Goal: Task Accomplishment & Management: Complete application form

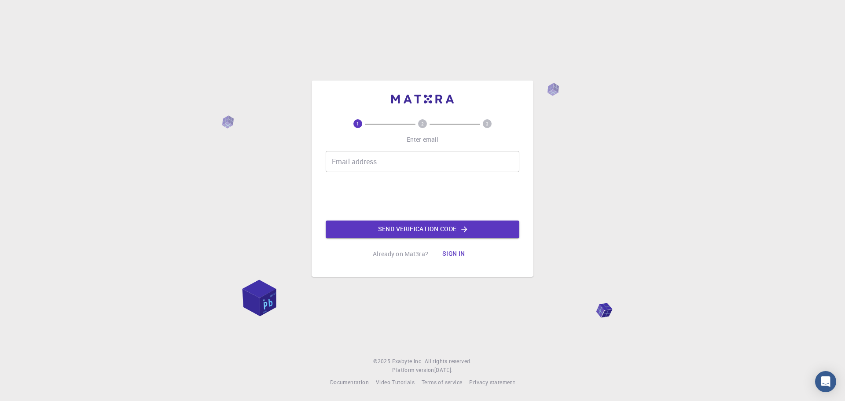
click at [387, 168] on input "Email address" at bounding box center [423, 161] width 194 height 21
type input "[EMAIL_ADDRESS][DOMAIN_NAME]"
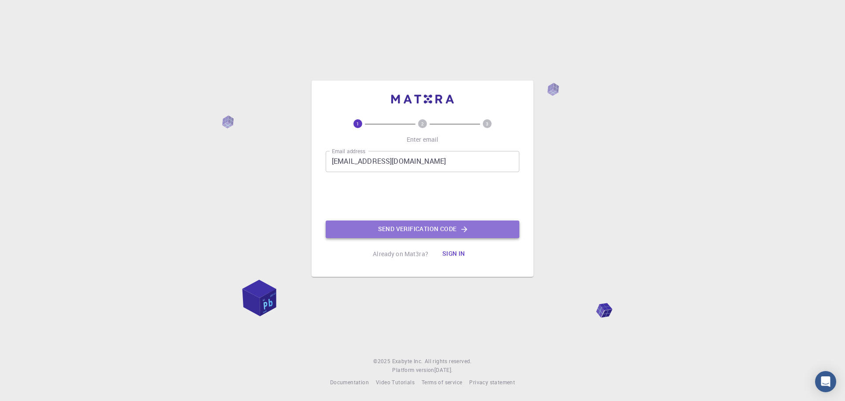
click at [418, 226] on button "Send verification code" at bounding box center [423, 230] width 194 height 18
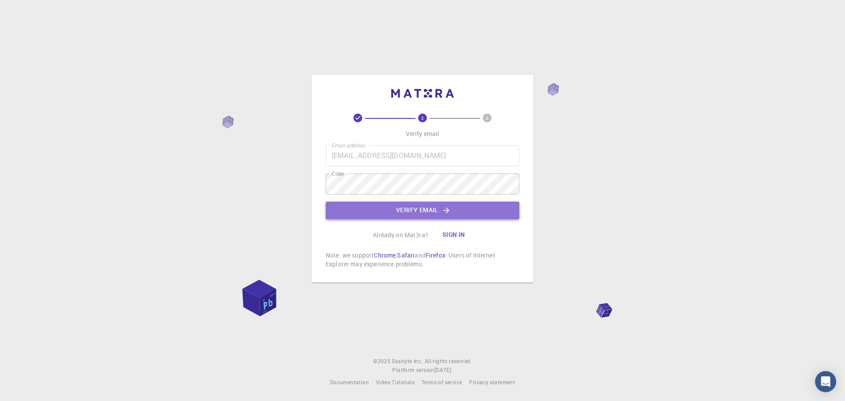
click at [401, 211] on button "Verify email" at bounding box center [423, 211] width 194 height 18
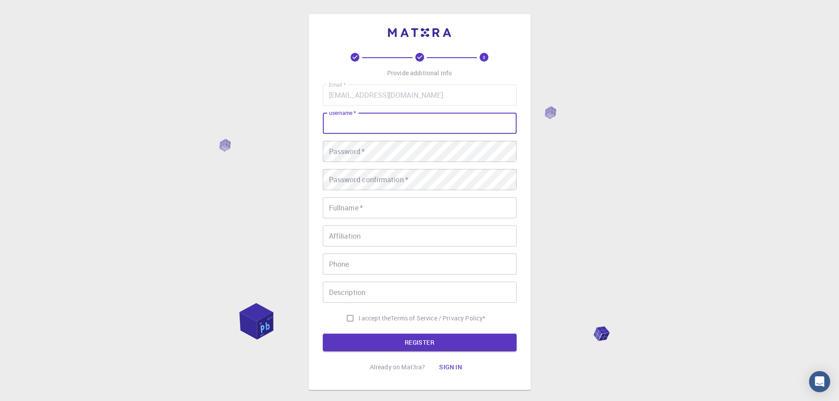
click at [345, 121] on input "username   *" at bounding box center [420, 123] width 194 height 21
type input "Ebenezer"
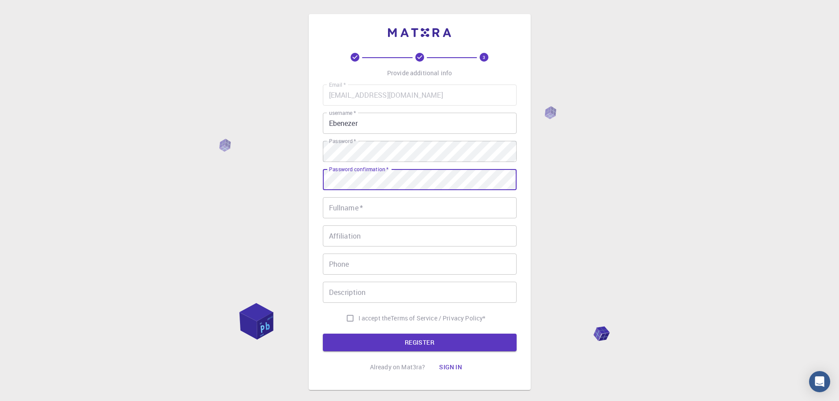
click at [393, 206] on input "Fullname   *" at bounding box center [420, 207] width 194 height 21
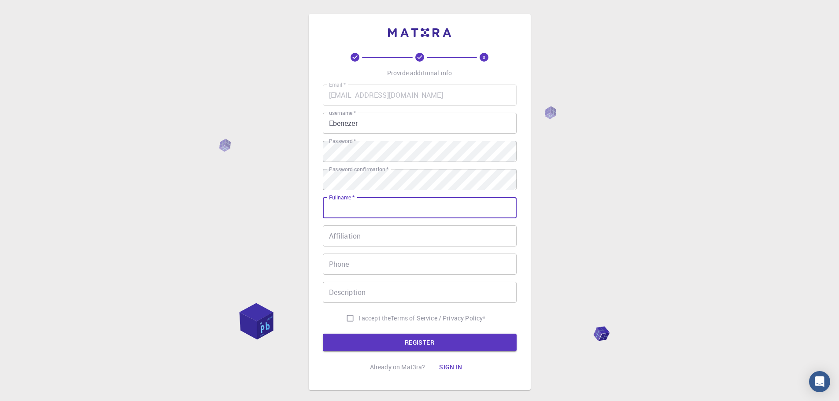
type input "[PERSON_NAME]"
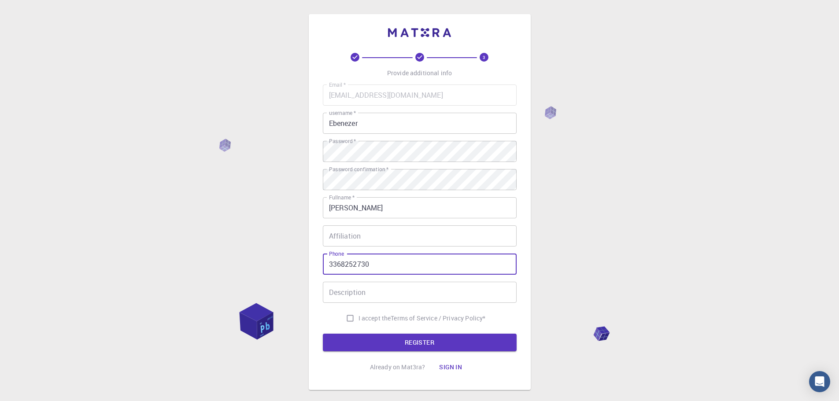
click at [386, 265] on input "3368252730" at bounding box center [420, 264] width 194 height 21
type input "3"
click at [347, 320] on input "I accept the Terms of Service / Privacy Policy *" at bounding box center [350, 318] width 17 height 17
checkbox input "true"
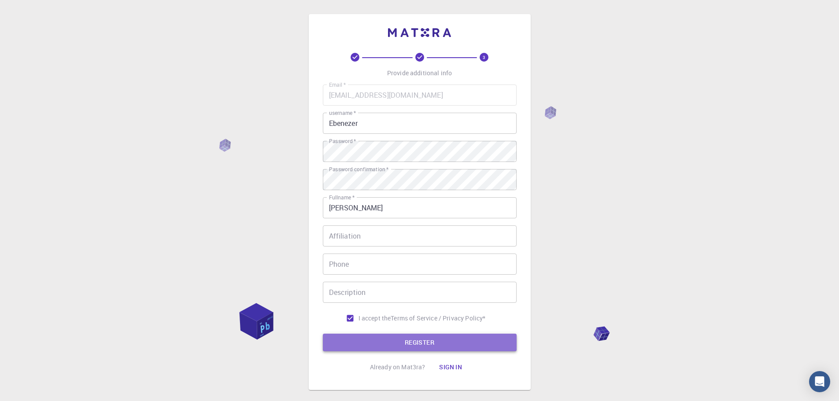
click at [392, 348] on button "REGISTER" at bounding box center [420, 343] width 194 height 18
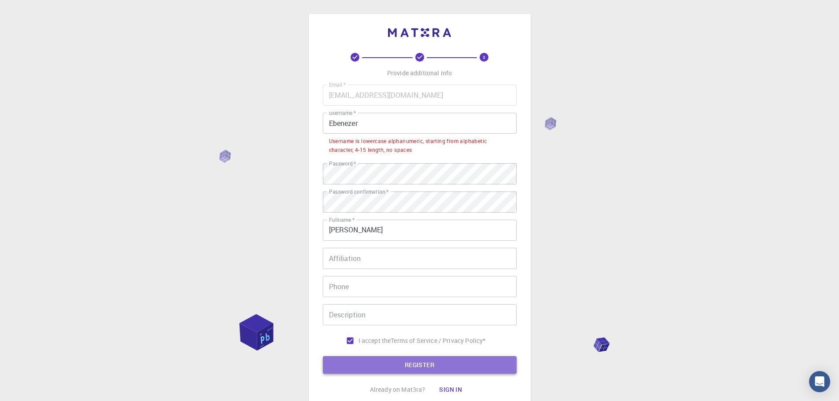
click at [385, 364] on button "REGISTER" at bounding box center [420, 365] width 194 height 18
click at [383, 362] on button "REGISTER" at bounding box center [420, 365] width 194 height 18
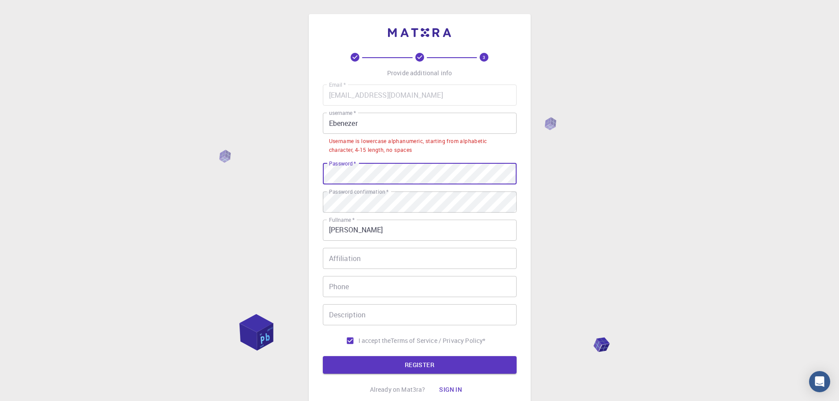
click at [332, 122] on input "Ebenezer" at bounding box center [420, 123] width 194 height 21
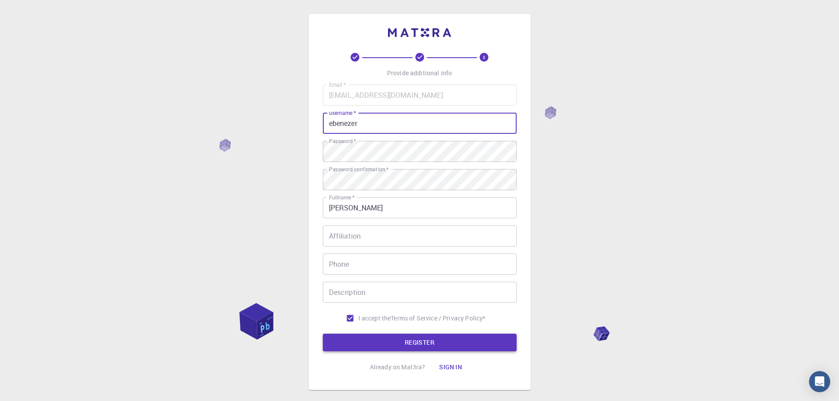
type input "ebenezer"
click at [450, 339] on button "REGISTER" at bounding box center [420, 343] width 194 height 18
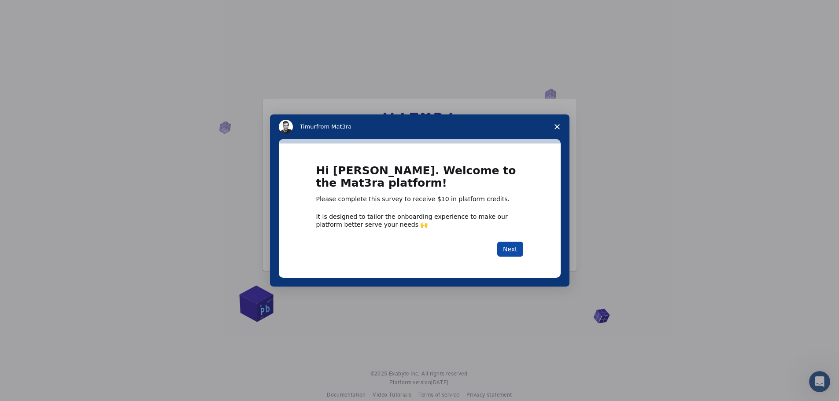
click at [508, 246] on button "Next" at bounding box center [510, 249] width 26 height 15
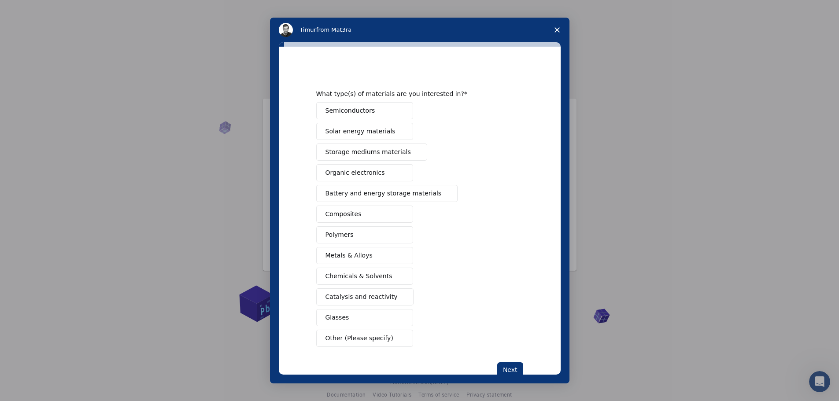
click at [361, 109] on span "Semiconductors" at bounding box center [350, 110] width 50 height 9
click at [365, 255] on span "Metals & Alloys" at bounding box center [348, 255] width 47 height 9
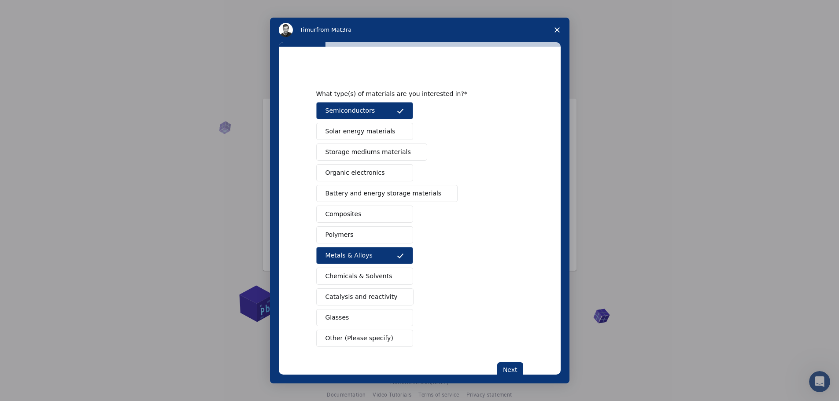
click at [366, 236] on button "Polymers" at bounding box center [364, 234] width 97 height 17
click at [373, 214] on button "Composites" at bounding box center [364, 214] width 97 height 17
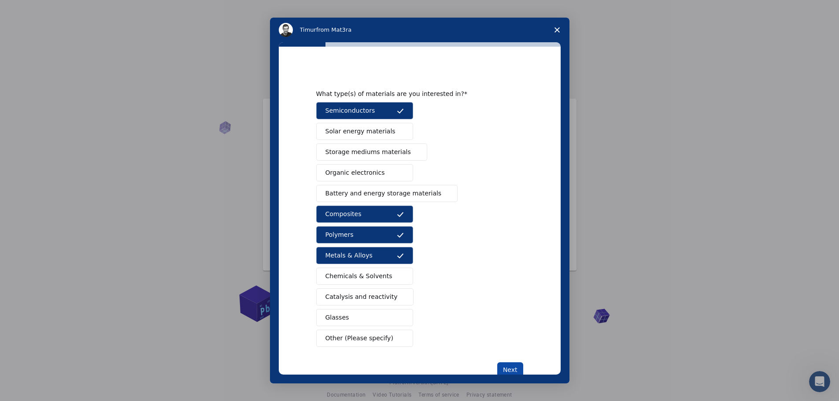
click at [508, 369] on button "Next" at bounding box center [510, 369] width 26 height 15
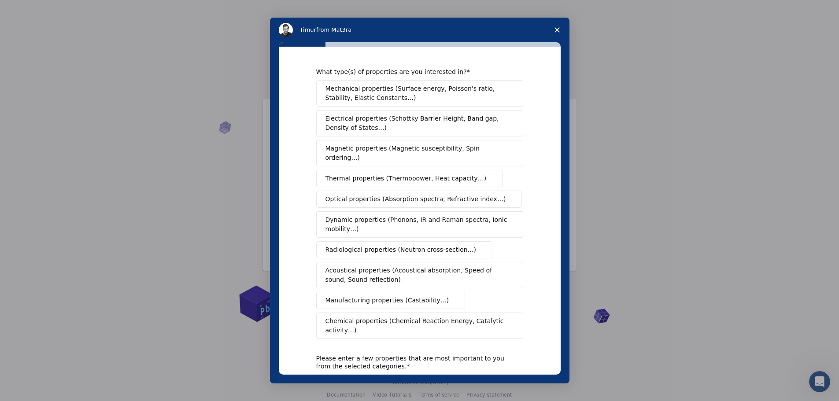
click at [439, 92] on span "Mechanical properties (Surface energy, Poisson's ratio, Stability, Elastic Cons…" at bounding box center [417, 93] width 184 height 18
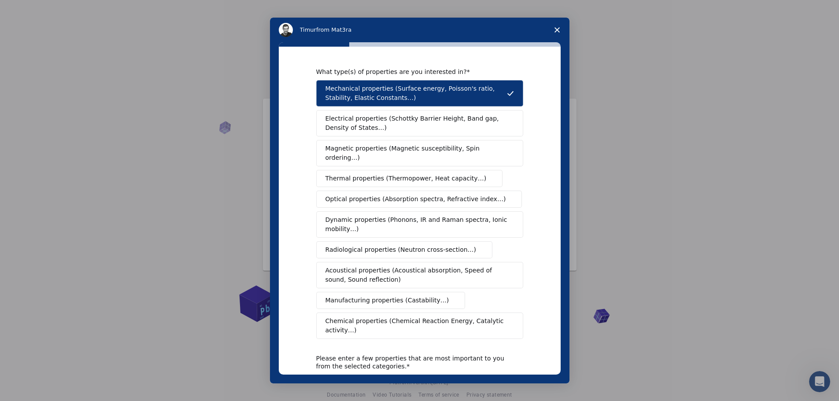
click at [439, 122] on span "Electrical properties (Schottky Barrier Height, Band gap, Density of States…)" at bounding box center [416, 123] width 183 height 18
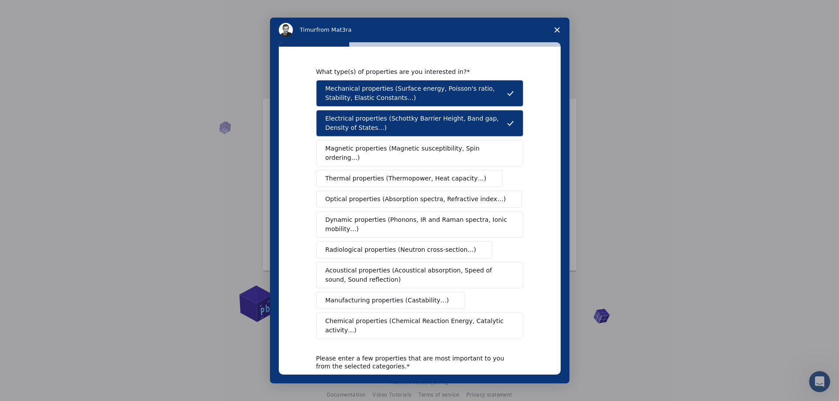
click at [434, 146] on span "Magnetic properties (Magnetic susceptibility, Spin ordering…)" at bounding box center [416, 153] width 182 height 18
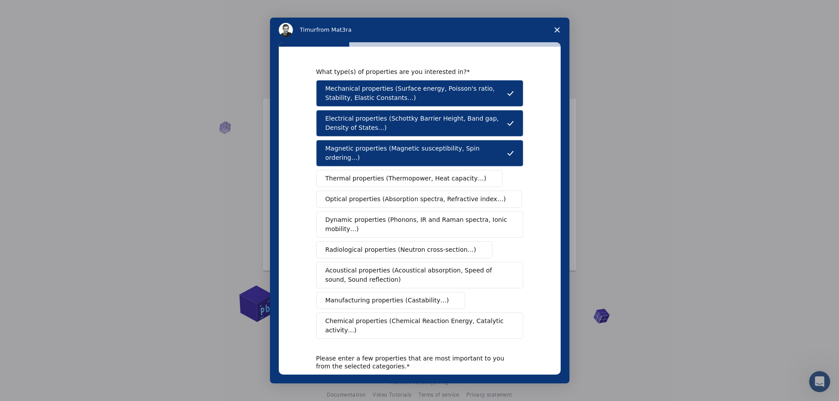
click at [432, 174] on span "Thermal properties (Thermopower, Heat capacity…)" at bounding box center [405, 178] width 161 height 9
click at [435, 195] on span "Optical properties (Absorption spectra, Refractive index…)" at bounding box center [415, 199] width 181 height 9
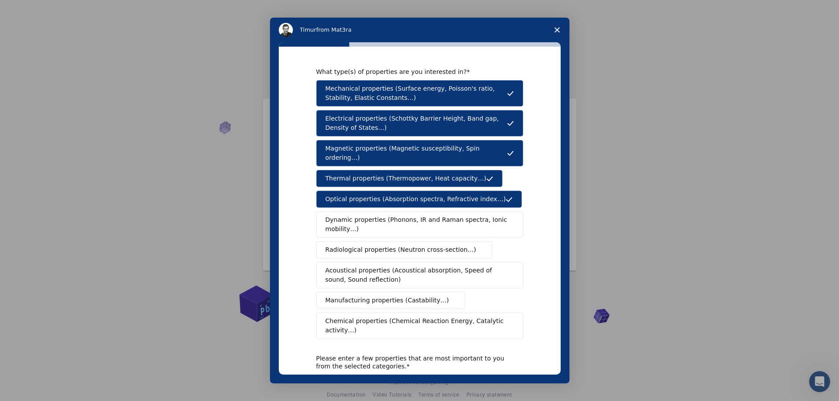
click at [434, 215] on span "Dynamic properties (Phonons, IR and Raman spectra, Ionic mobility…)" at bounding box center [416, 224] width 183 height 18
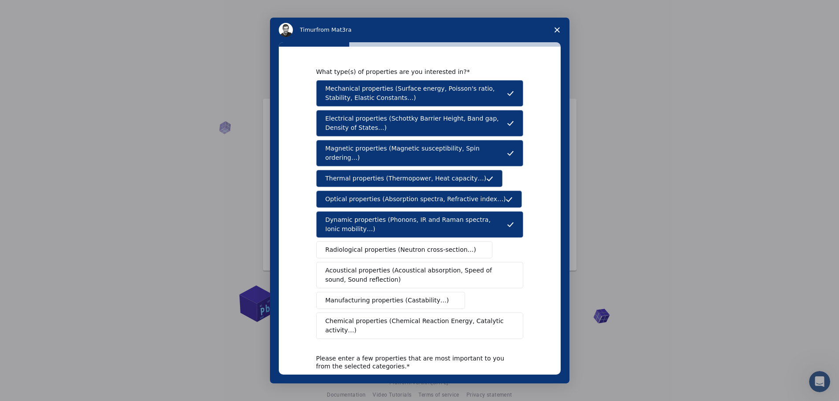
click at [419, 296] on span "Manufacturing properties (Castability…)" at bounding box center [387, 300] width 124 height 9
click at [480, 320] on button "Chemical properties (Chemical Reaction Energy, Catalytic activity…)" at bounding box center [419, 326] width 207 height 26
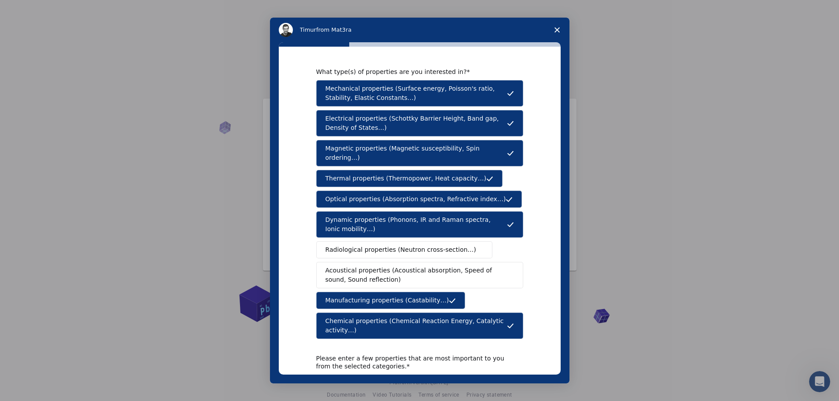
scroll to position [70, 0]
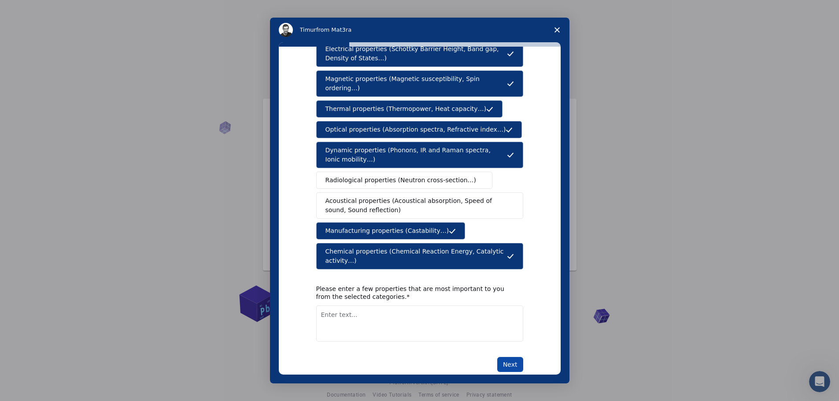
click at [505, 357] on button "Next" at bounding box center [510, 364] width 26 height 15
click at [427, 316] on textarea "Enter text..." at bounding box center [419, 334] width 207 height 36
type textarea "mechanical"
click at [508, 357] on button "Next" at bounding box center [510, 364] width 26 height 15
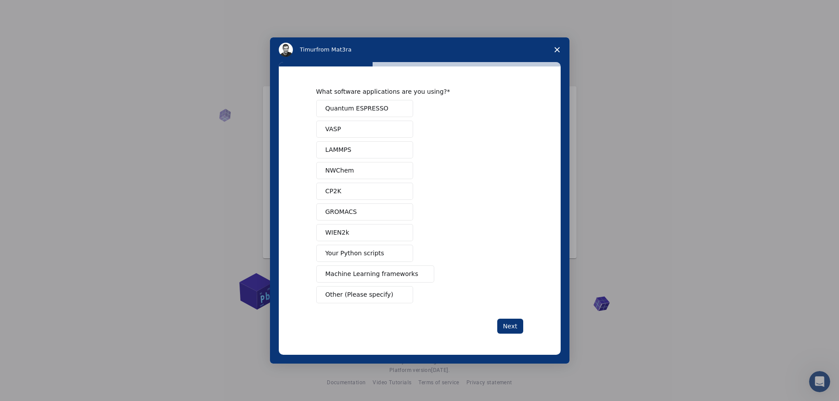
click at [360, 254] on span "Your Python scripts" at bounding box center [354, 253] width 59 height 9
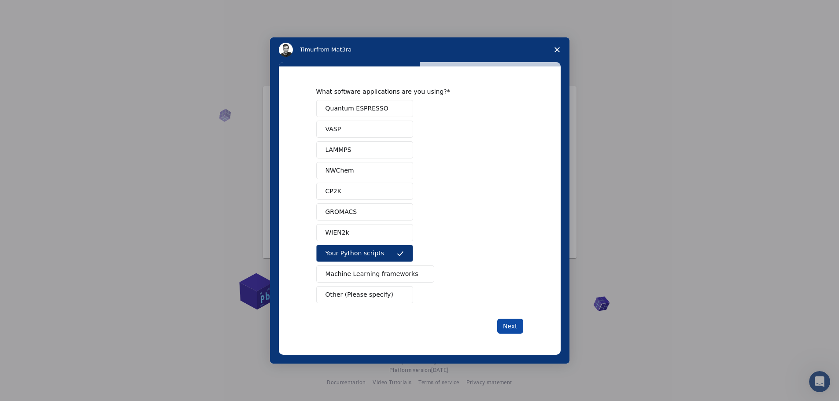
click at [508, 325] on button "Next" at bounding box center [510, 326] width 26 height 15
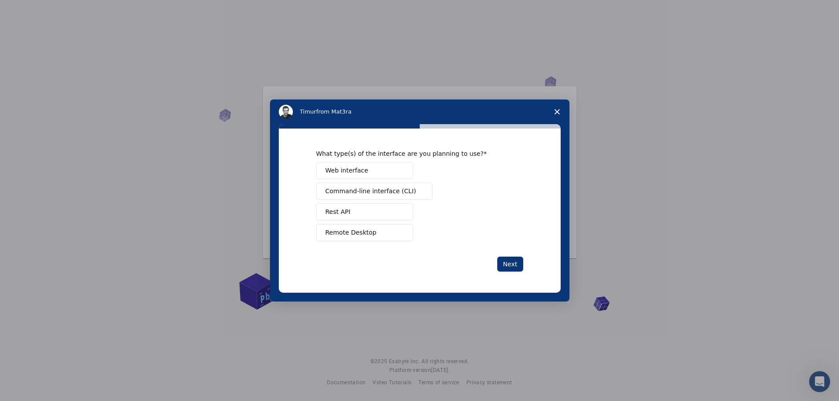
click at [365, 171] on button "Web interface" at bounding box center [364, 170] width 97 height 17
click at [514, 265] on button "Next" at bounding box center [510, 264] width 26 height 15
click at [372, 184] on button "Perform research" at bounding box center [364, 191] width 97 height 17
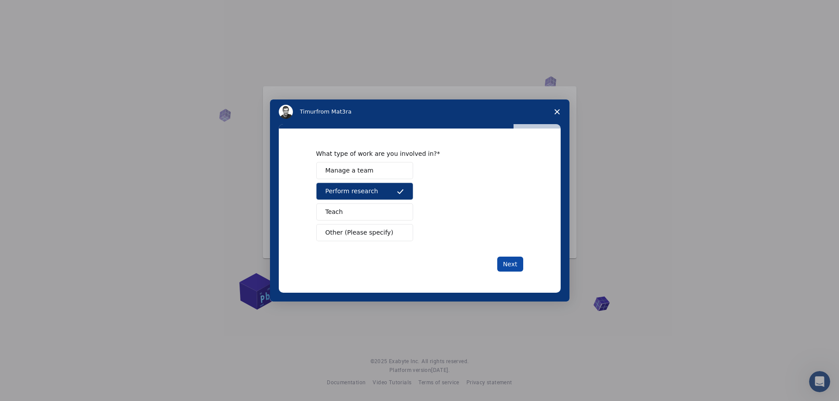
click at [516, 269] on button "Next" at bounding box center [510, 264] width 26 height 15
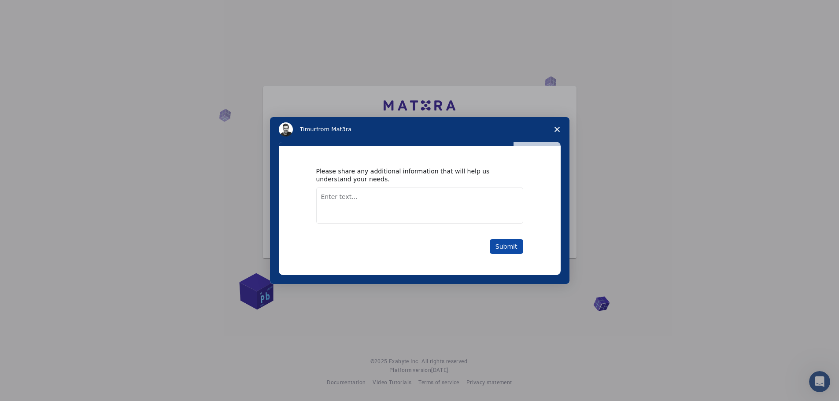
click at [509, 245] on button "Submit" at bounding box center [506, 246] width 33 height 15
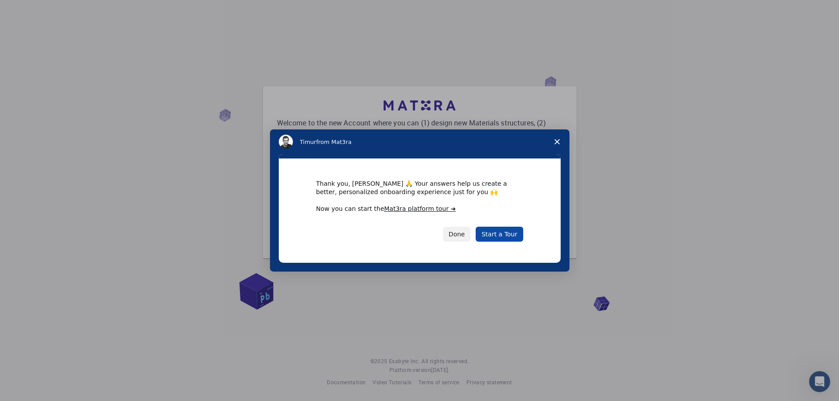
click at [501, 236] on link "Start a Tour" at bounding box center [499, 234] width 47 height 15
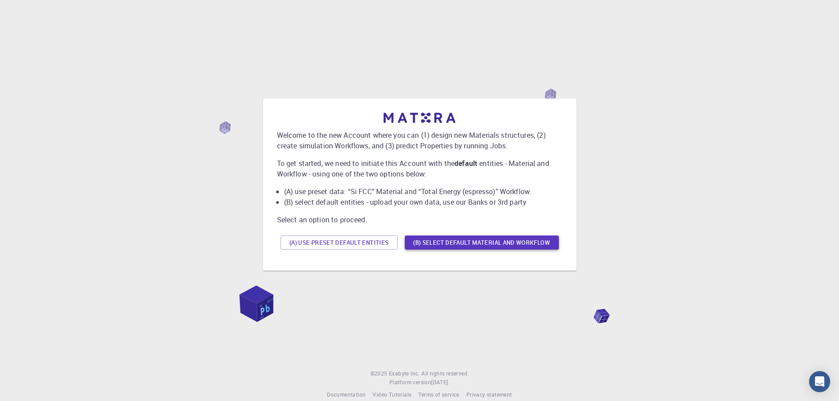
click at [532, 239] on button "(B) Select default material and workflow" at bounding box center [482, 243] width 154 height 14
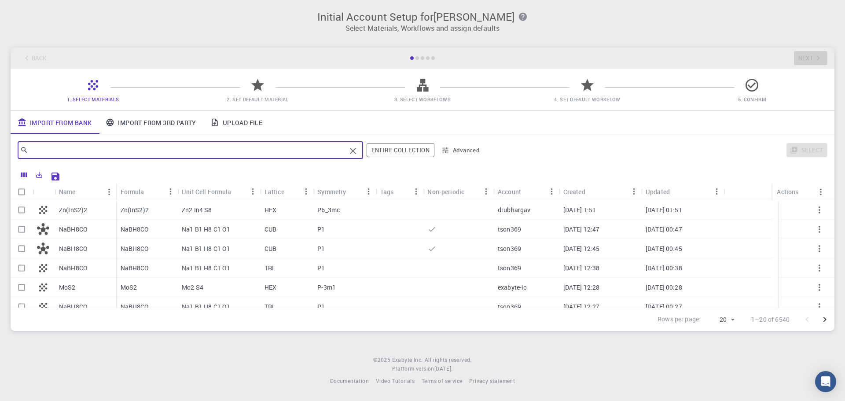
click at [59, 153] on input "text" at bounding box center [187, 150] width 318 height 12
type input "TiN"
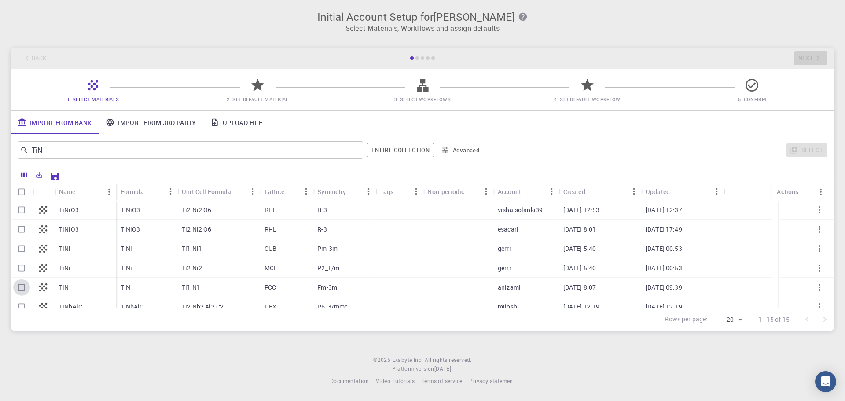
click at [24, 287] on input "Select row" at bounding box center [21, 287] width 17 height 17
checkbox input "true"
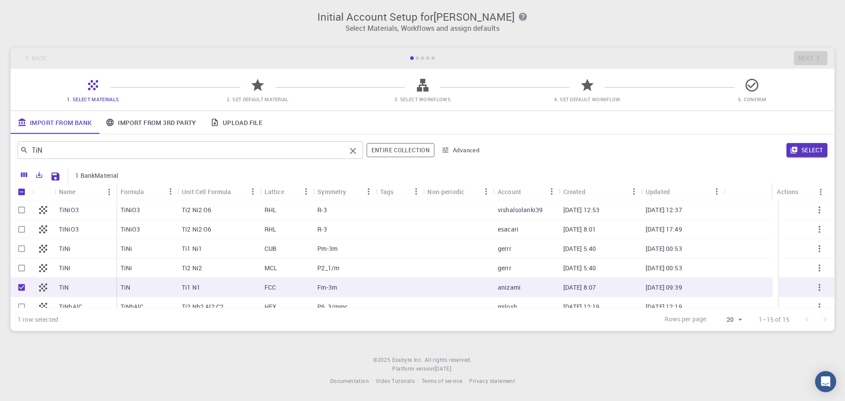
click at [60, 150] on input "TiN" at bounding box center [187, 150] width 318 height 12
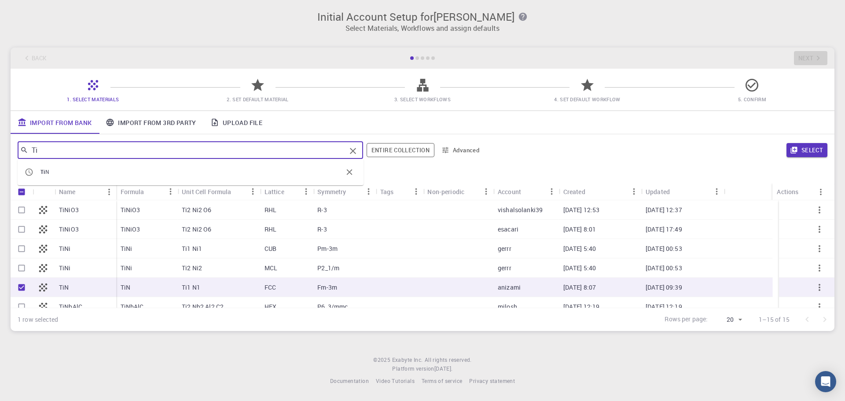
type input "T"
checkbox input "false"
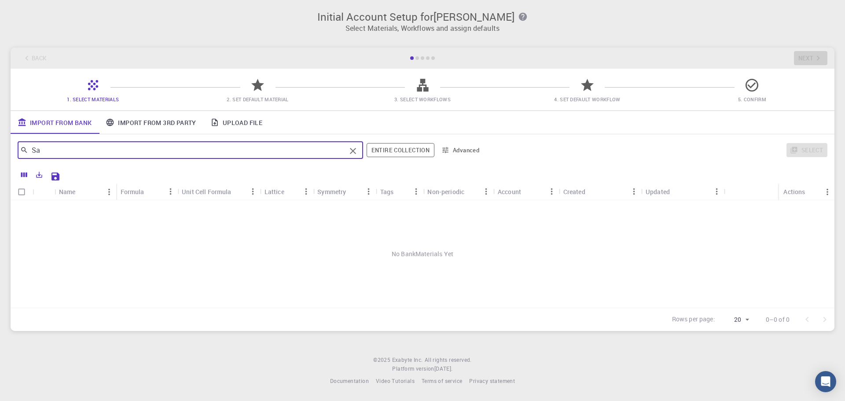
type input "S"
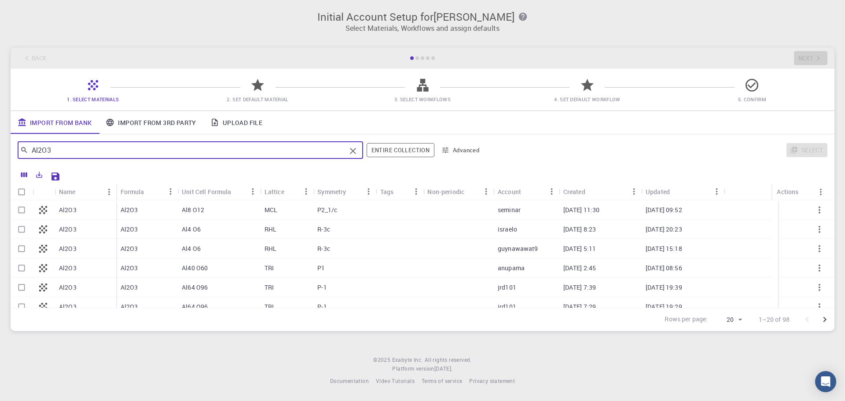
type input "Al2O3"
click at [18, 208] on input "Select row" at bounding box center [21, 210] width 17 height 17
checkbox input "true"
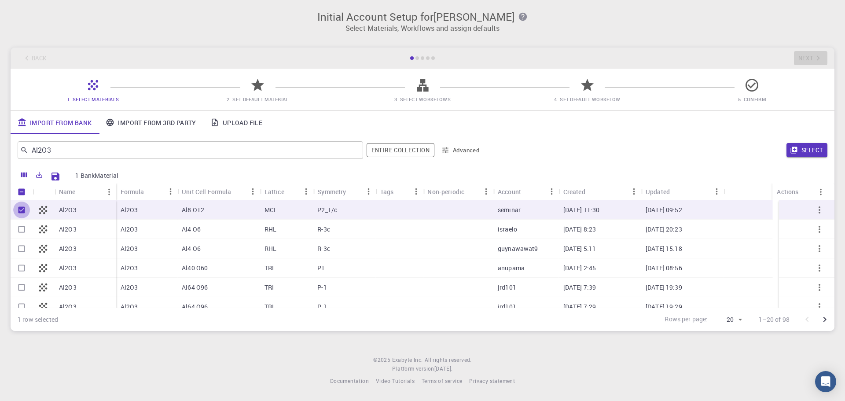
click at [18, 208] on input "Unselect row" at bounding box center [21, 210] width 17 height 17
checkbox input "false"
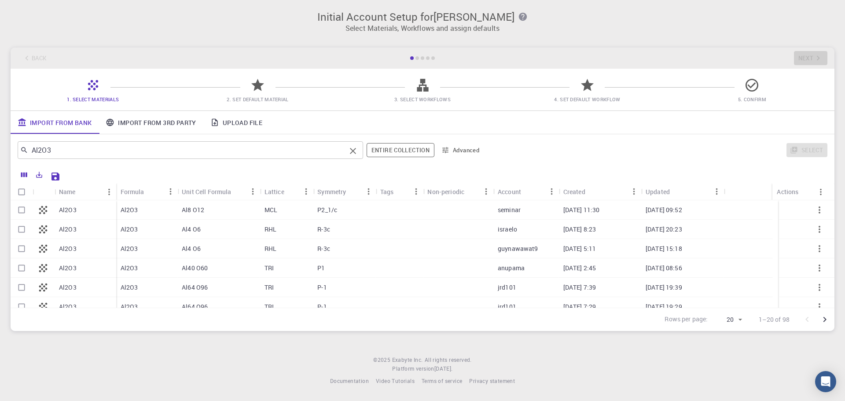
click at [63, 155] on input "Al2O3" at bounding box center [187, 150] width 318 height 12
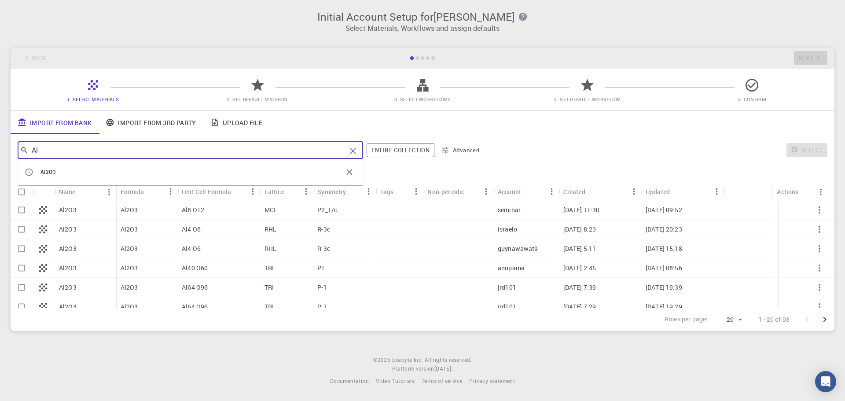
type input "A"
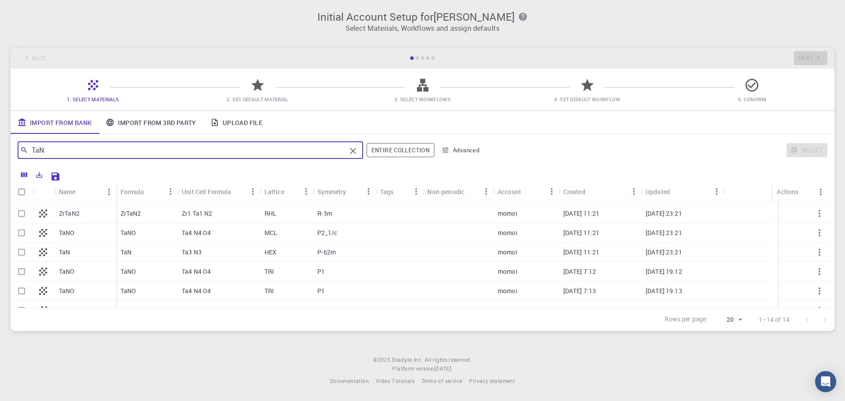
scroll to position [164, 0]
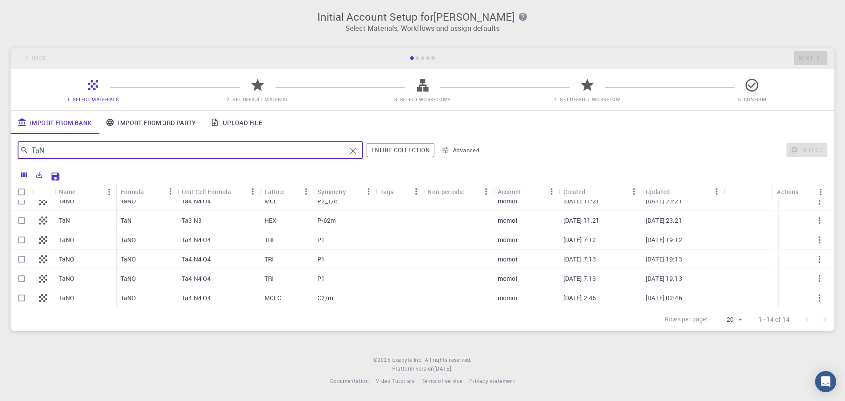
type input "TaN"
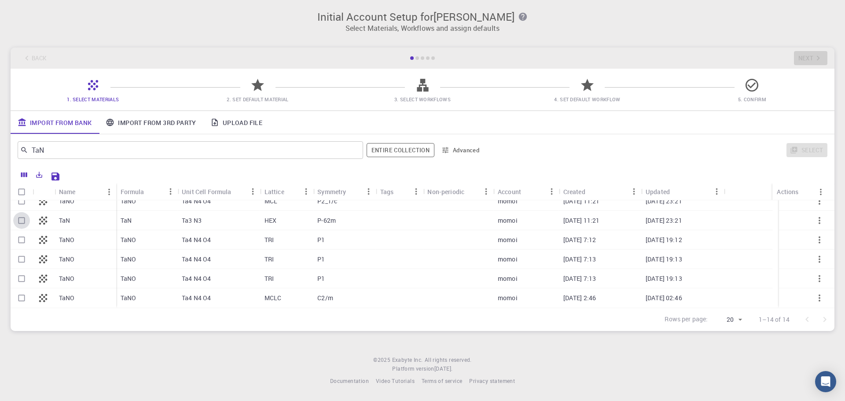
click at [22, 220] on input "Select row" at bounding box center [21, 220] width 17 height 17
checkbox input "true"
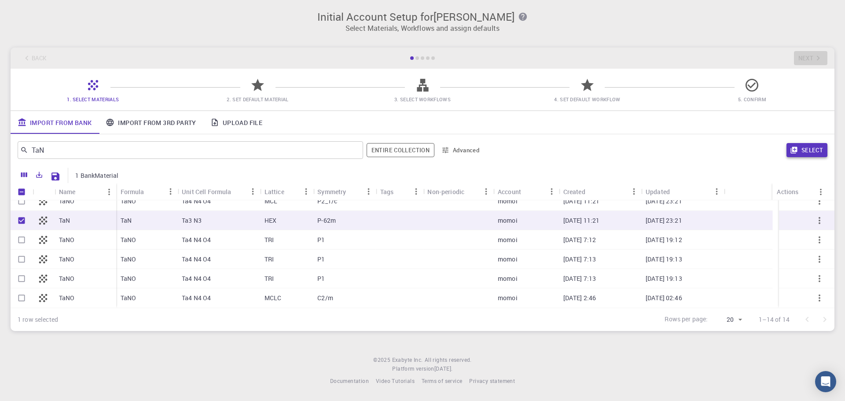
click at [804, 145] on button "Select" at bounding box center [807, 150] width 41 height 14
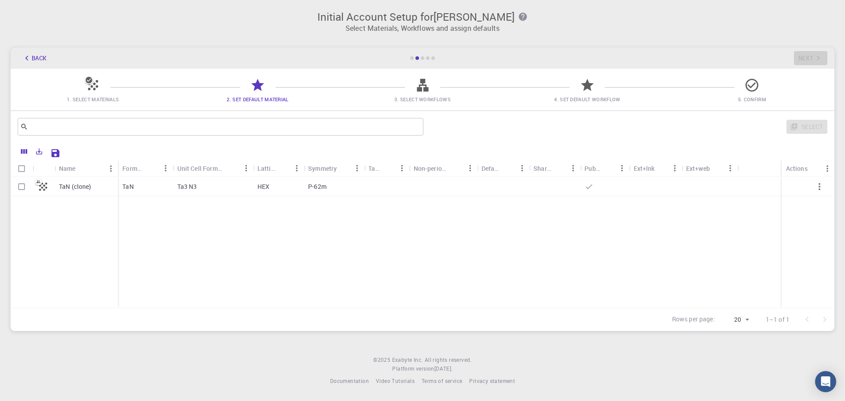
click at [21, 184] on input "Select row" at bounding box center [21, 186] width 17 height 17
checkbox input "true"
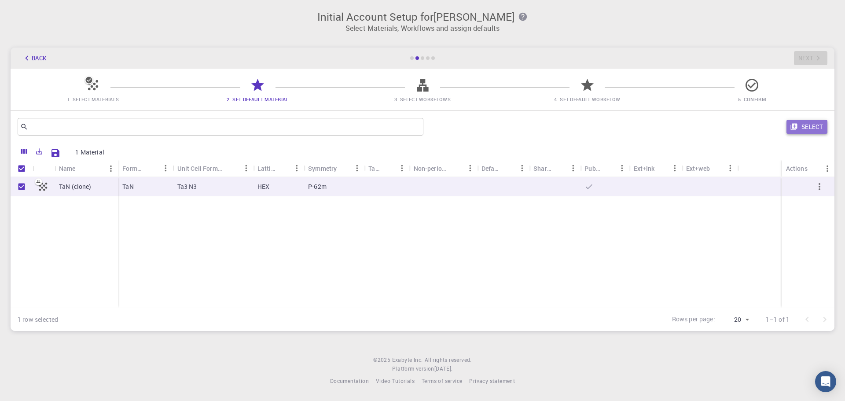
click at [804, 125] on button "Select" at bounding box center [807, 127] width 41 height 14
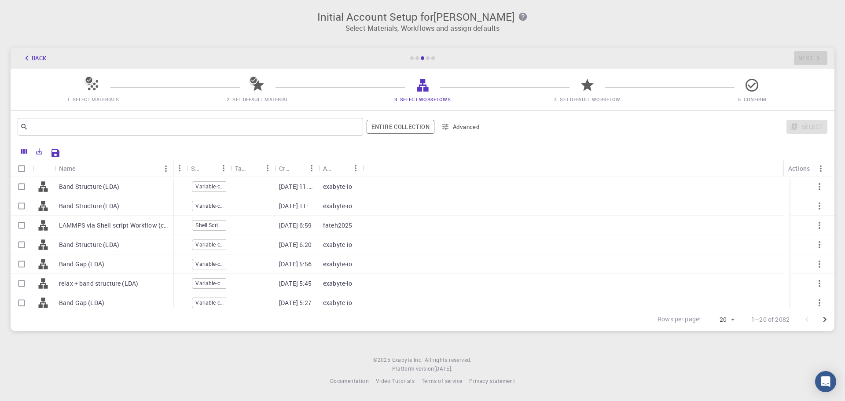
drag, startPoint x: 96, startPoint y: 160, endPoint x: 170, endPoint y: 165, distance: 74.5
click at [170, 165] on div "Name" at bounding box center [174, 168] width 9 height 17
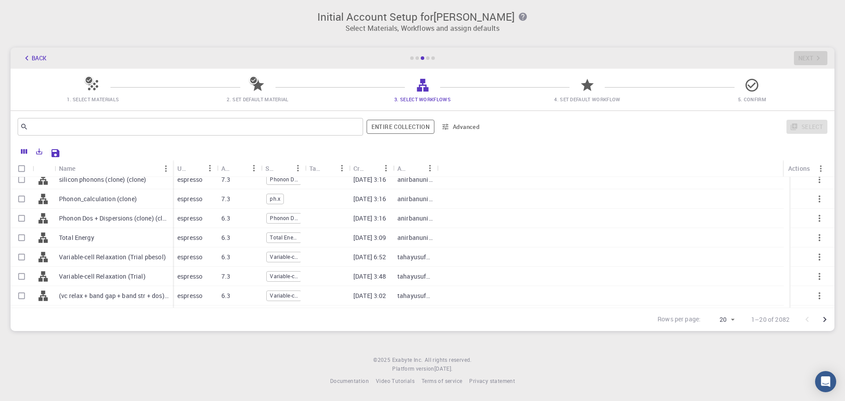
scroll to position [257, 0]
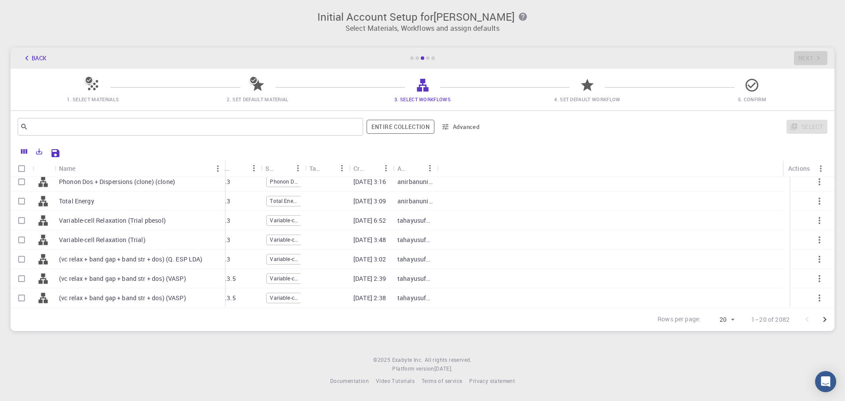
drag, startPoint x: 172, startPoint y: 162, endPoint x: 224, endPoint y: 164, distance: 52.0
click at [224, 164] on div "Name" at bounding box center [225, 168] width 9 height 17
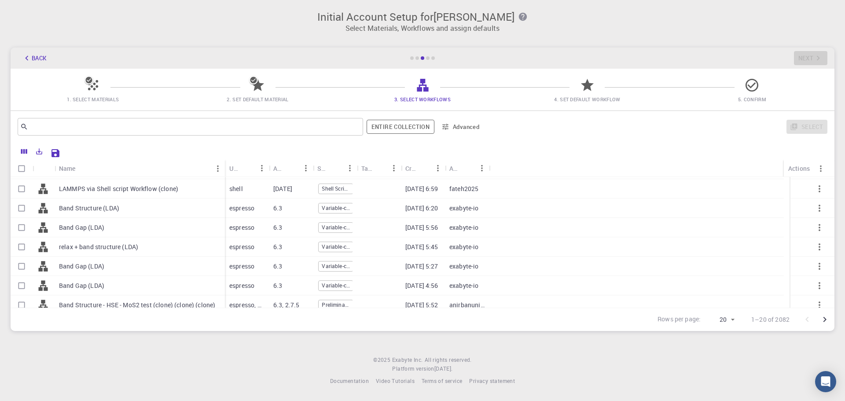
scroll to position [0, 0]
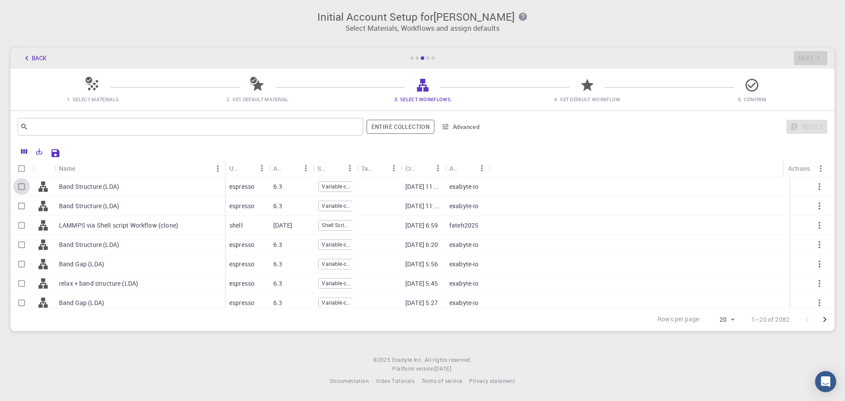
click at [24, 182] on input "Select row" at bounding box center [21, 186] width 17 height 17
checkbox input "true"
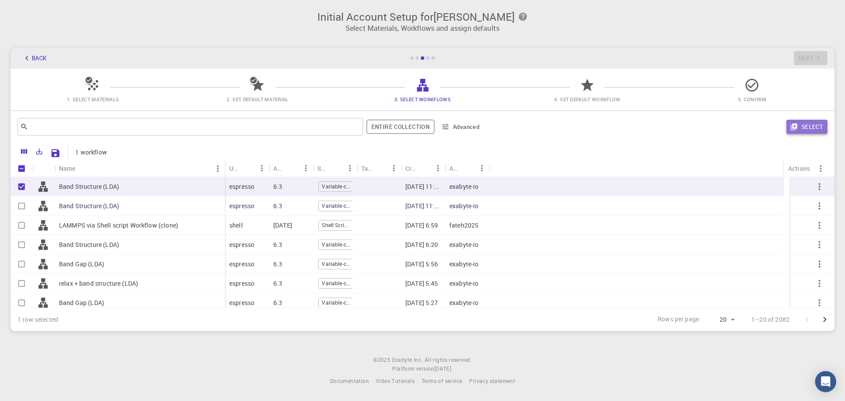
click at [805, 124] on button "Select" at bounding box center [807, 127] width 41 height 14
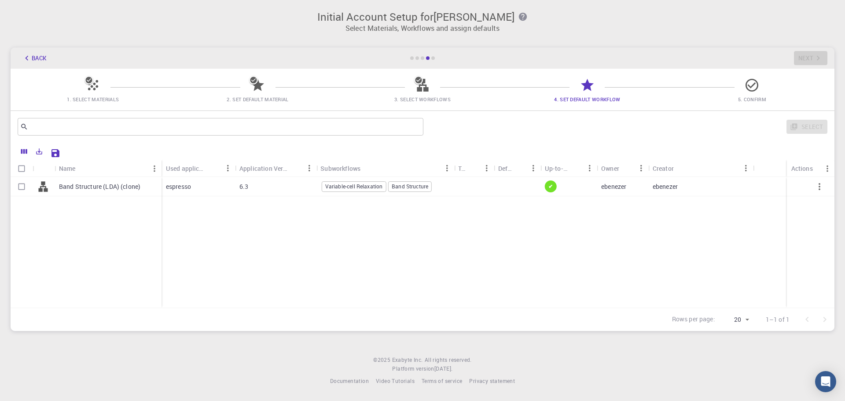
click at [21, 184] on input "Select row" at bounding box center [21, 186] width 17 height 17
checkbox input "true"
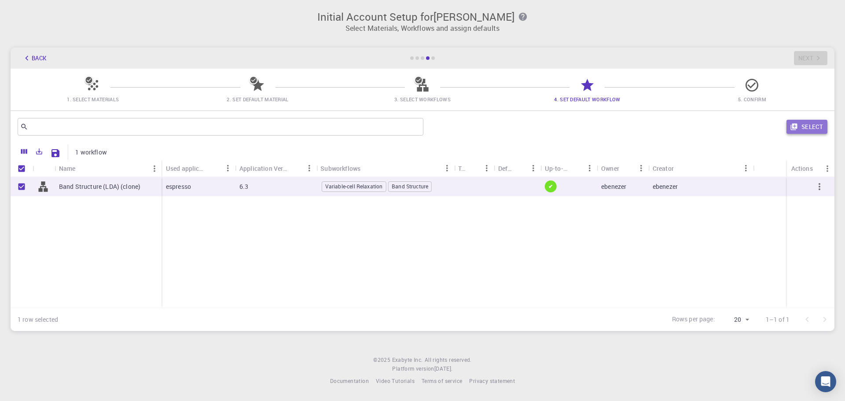
click at [802, 122] on button "Select" at bounding box center [807, 127] width 41 height 14
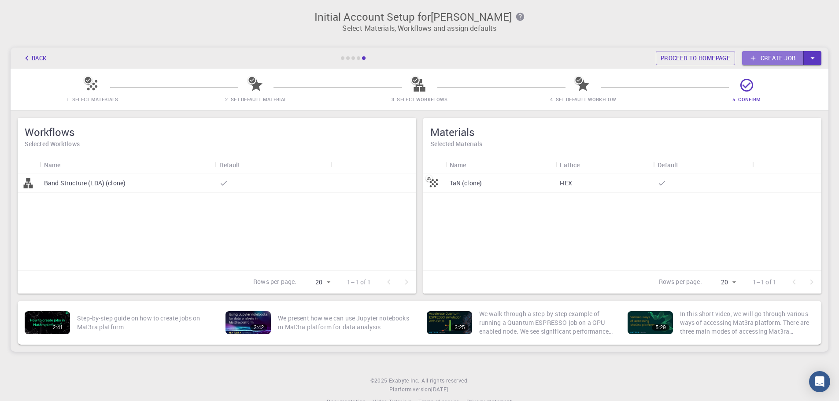
click at [767, 54] on link "Create job" at bounding box center [773, 58] width 62 height 14
